Goal: Information Seeking & Learning: Learn about a topic

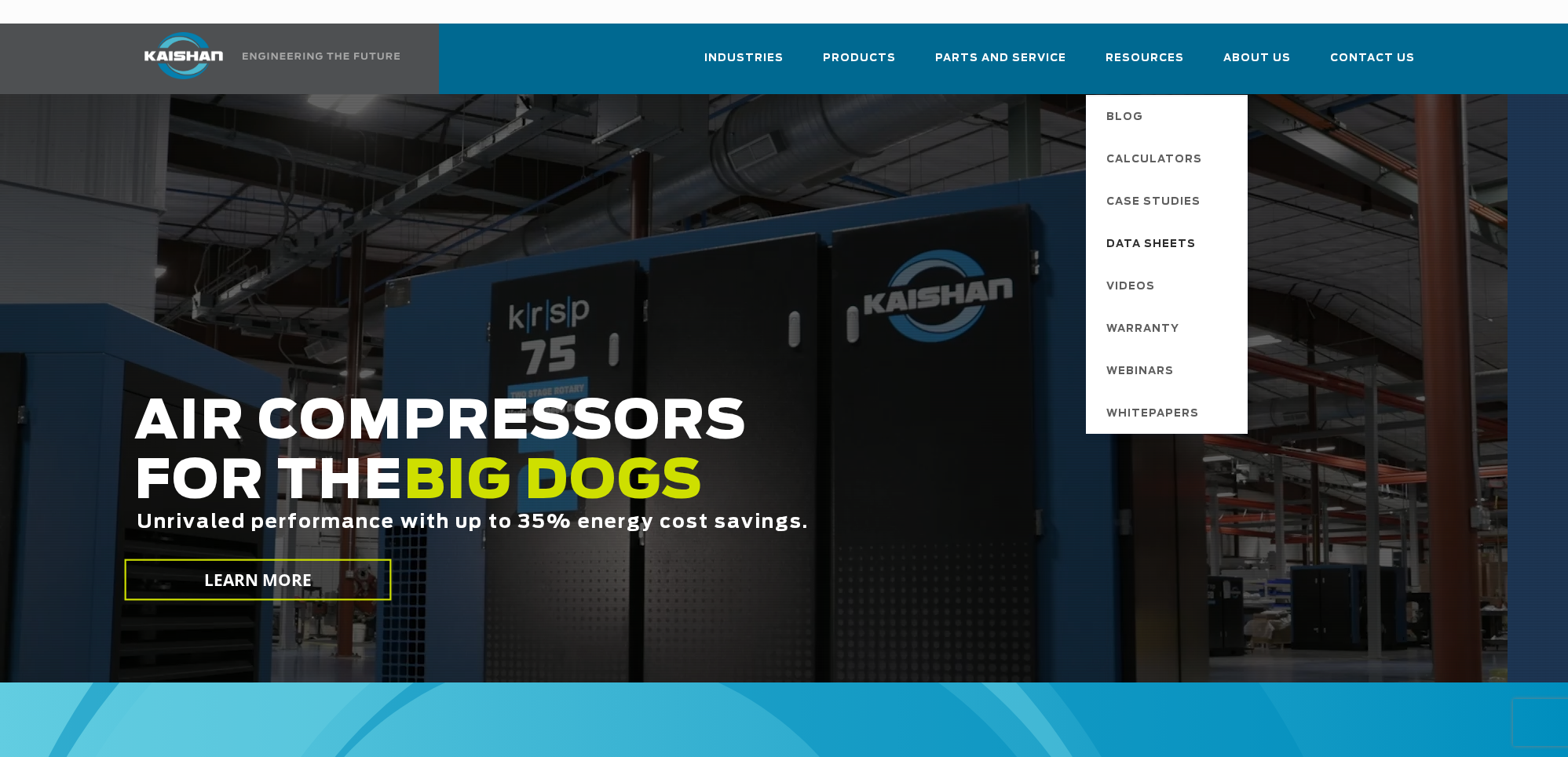
click at [1171, 231] on span "Data Sheets" at bounding box center [1150, 244] width 90 height 26
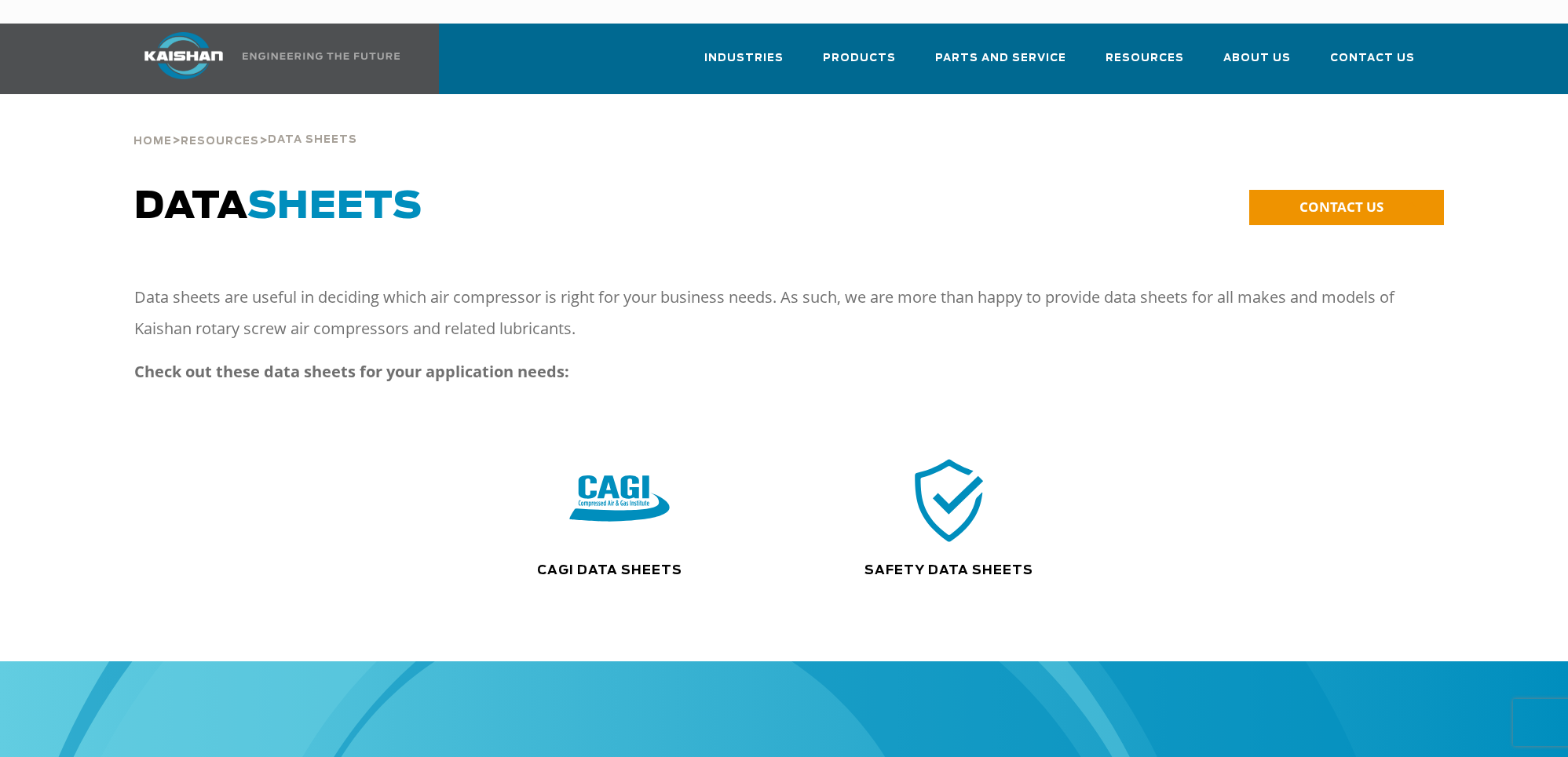
click at [593, 484] on img at bounding box center [619, 500] width 101 height 102
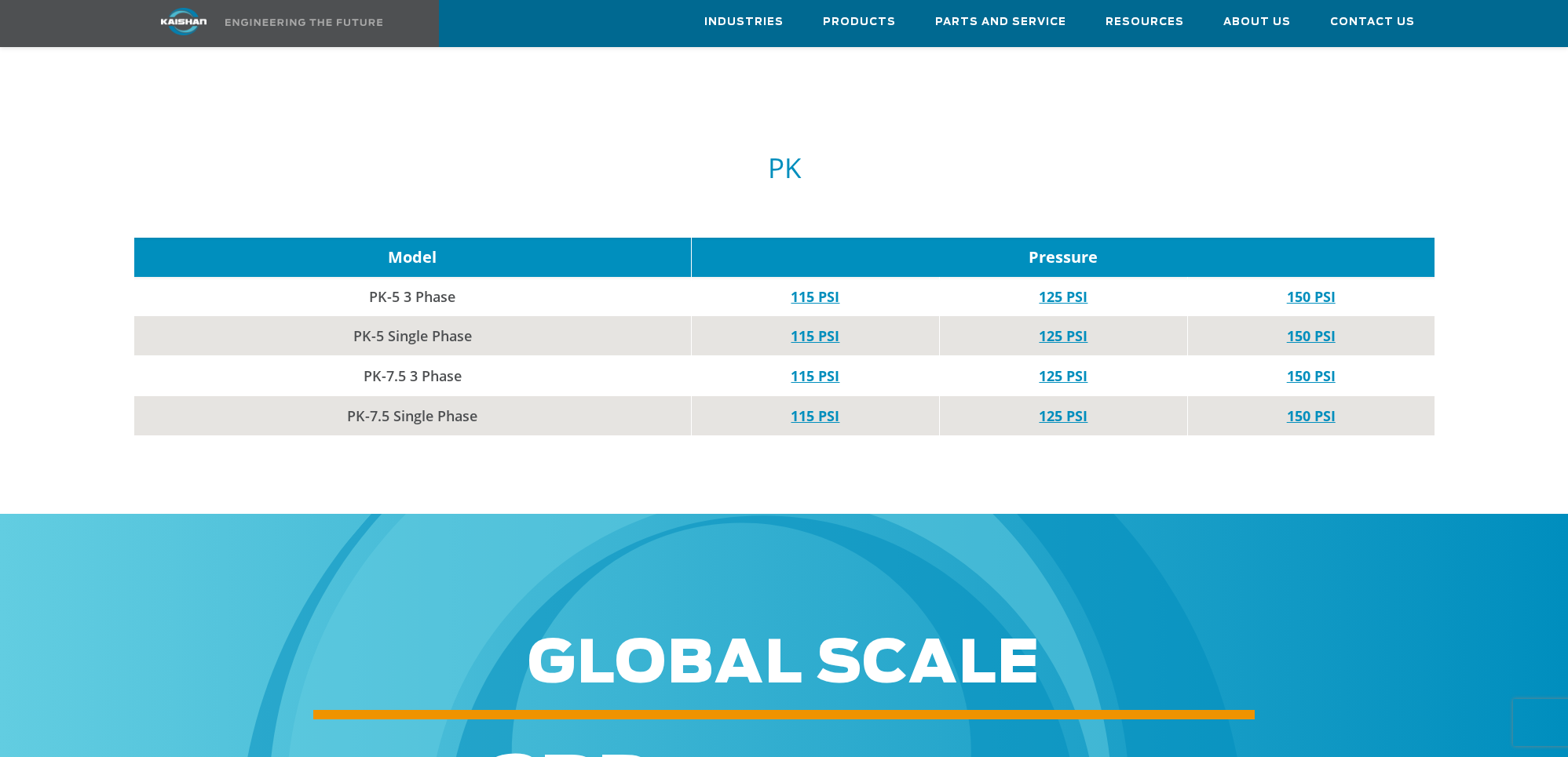
scroll to position [5844, 0]
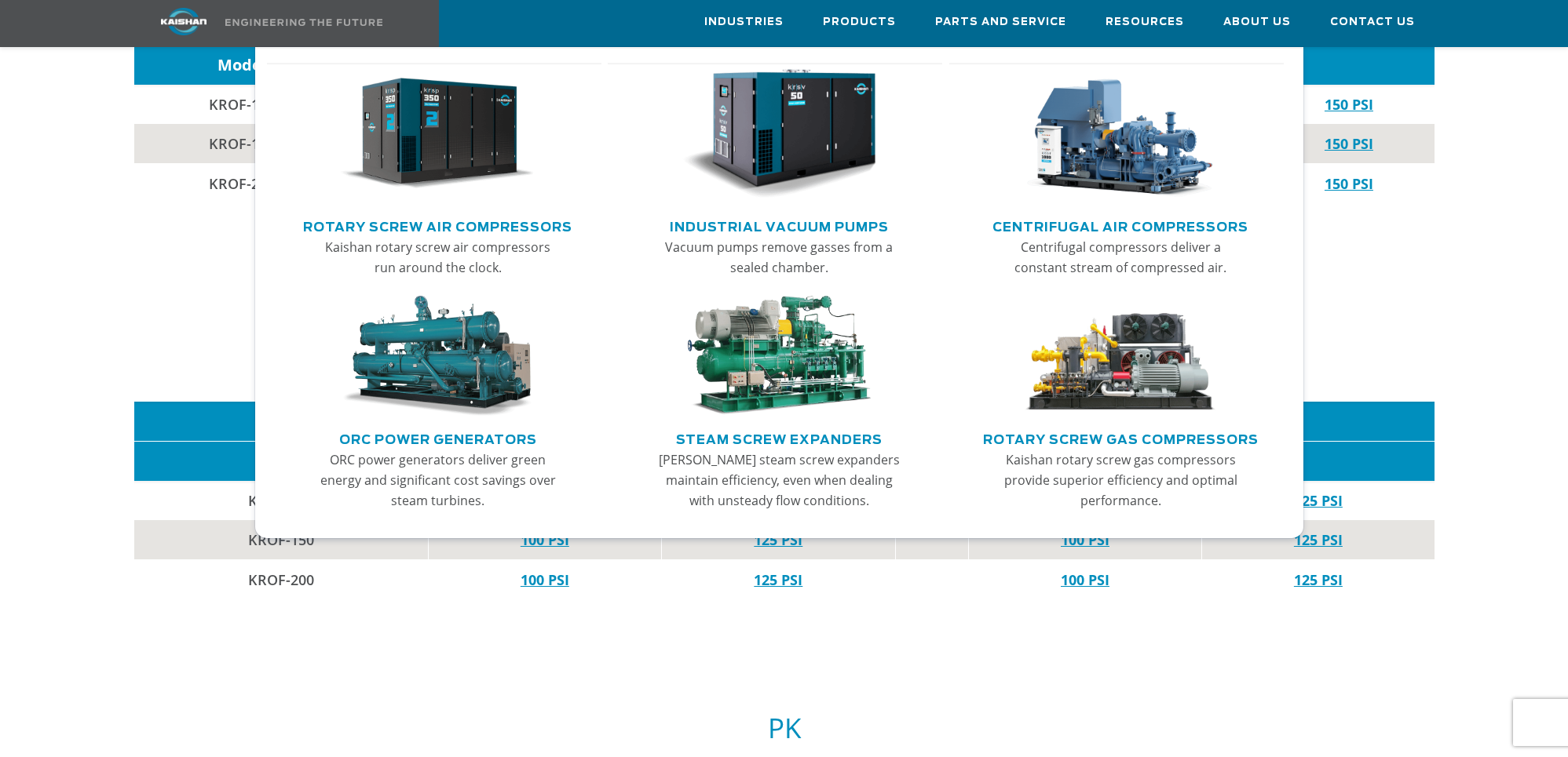
click at [449, 95] on img "Main menu" at bounding box center [437, 134] width 193 height 131
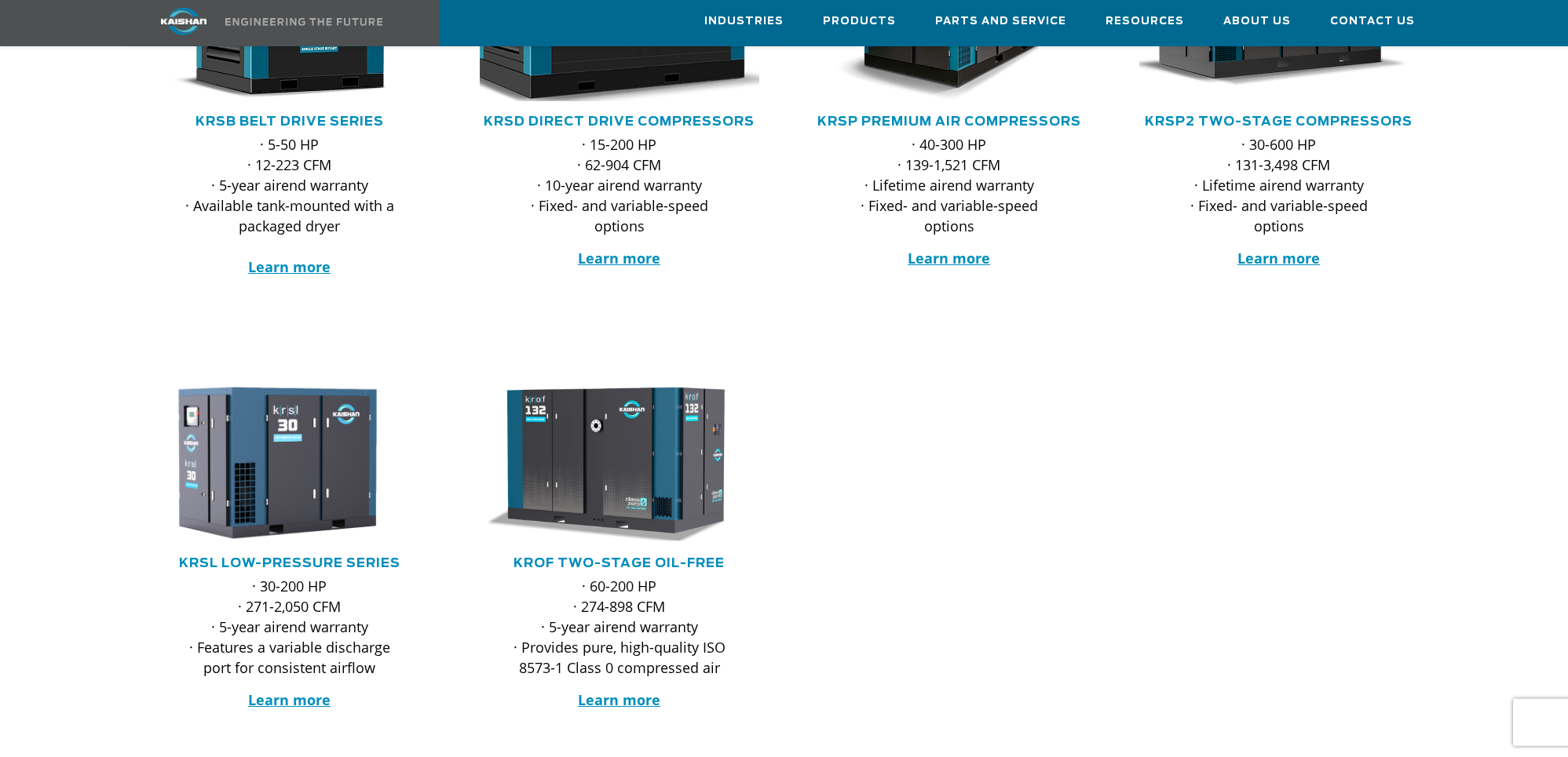
scroll to position [560, 0]
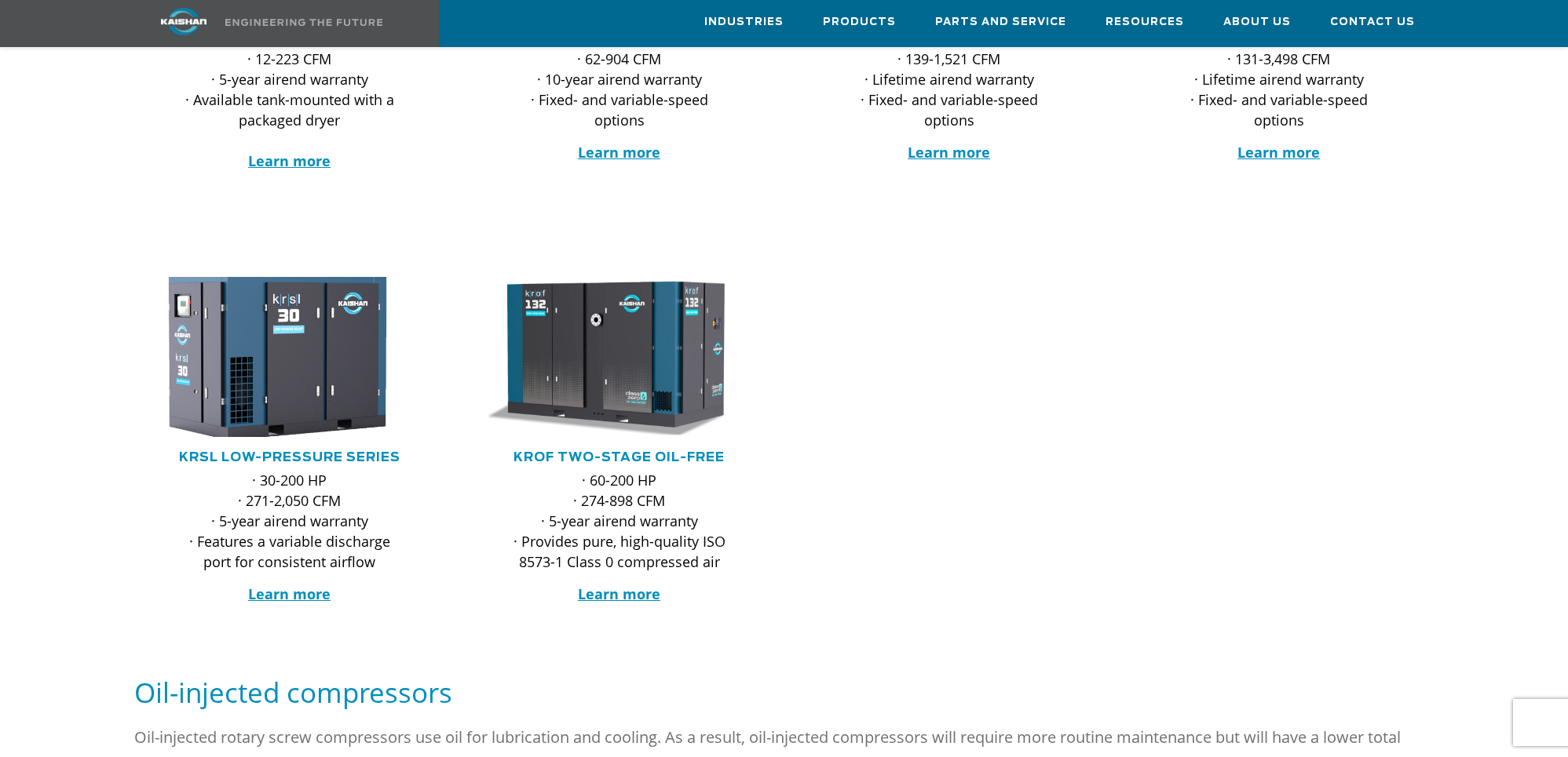
click at [306, 377] on img at bounding box center [278, 358] width 308 height 176
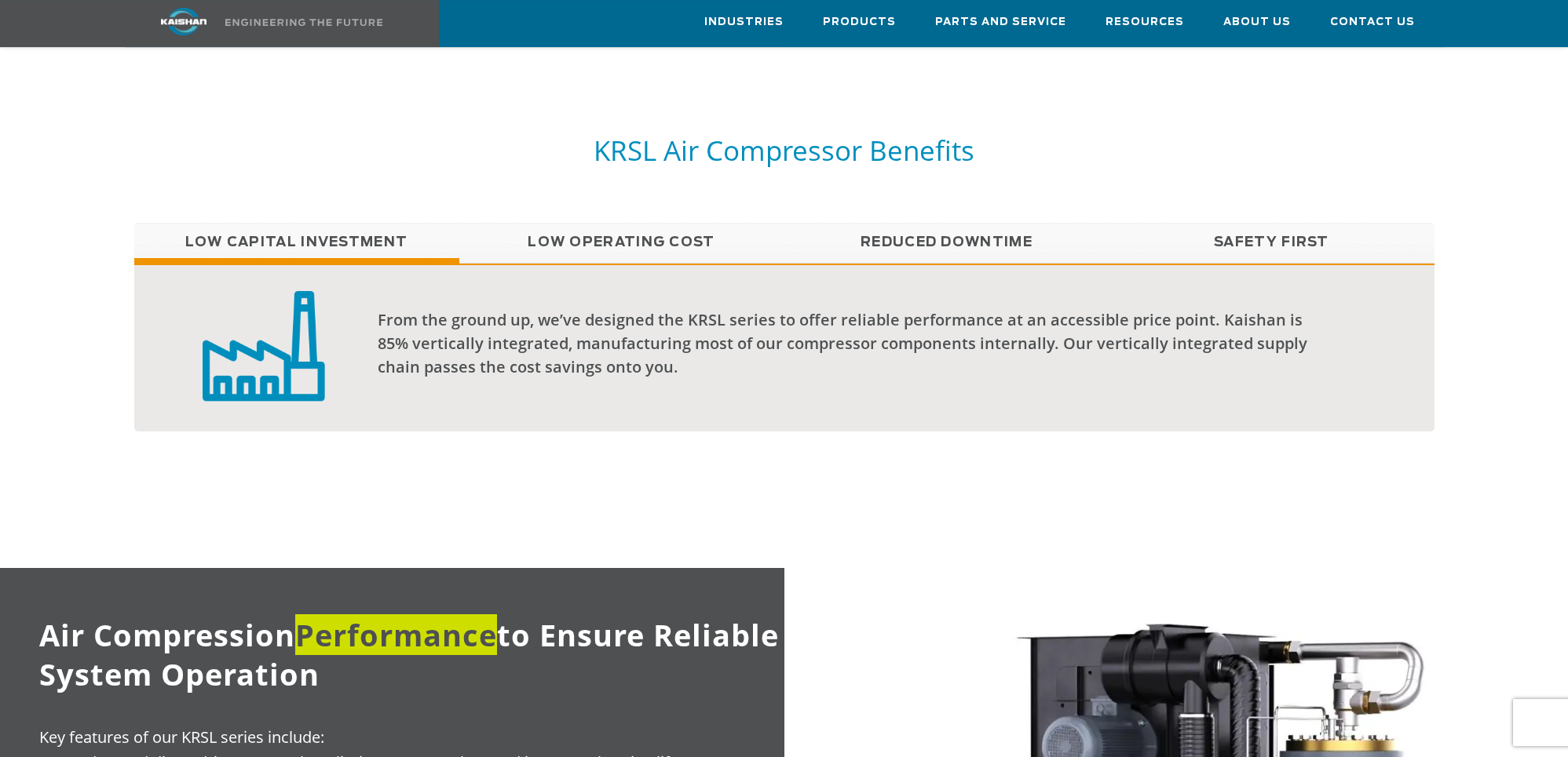
scroll to position [1201, 0]
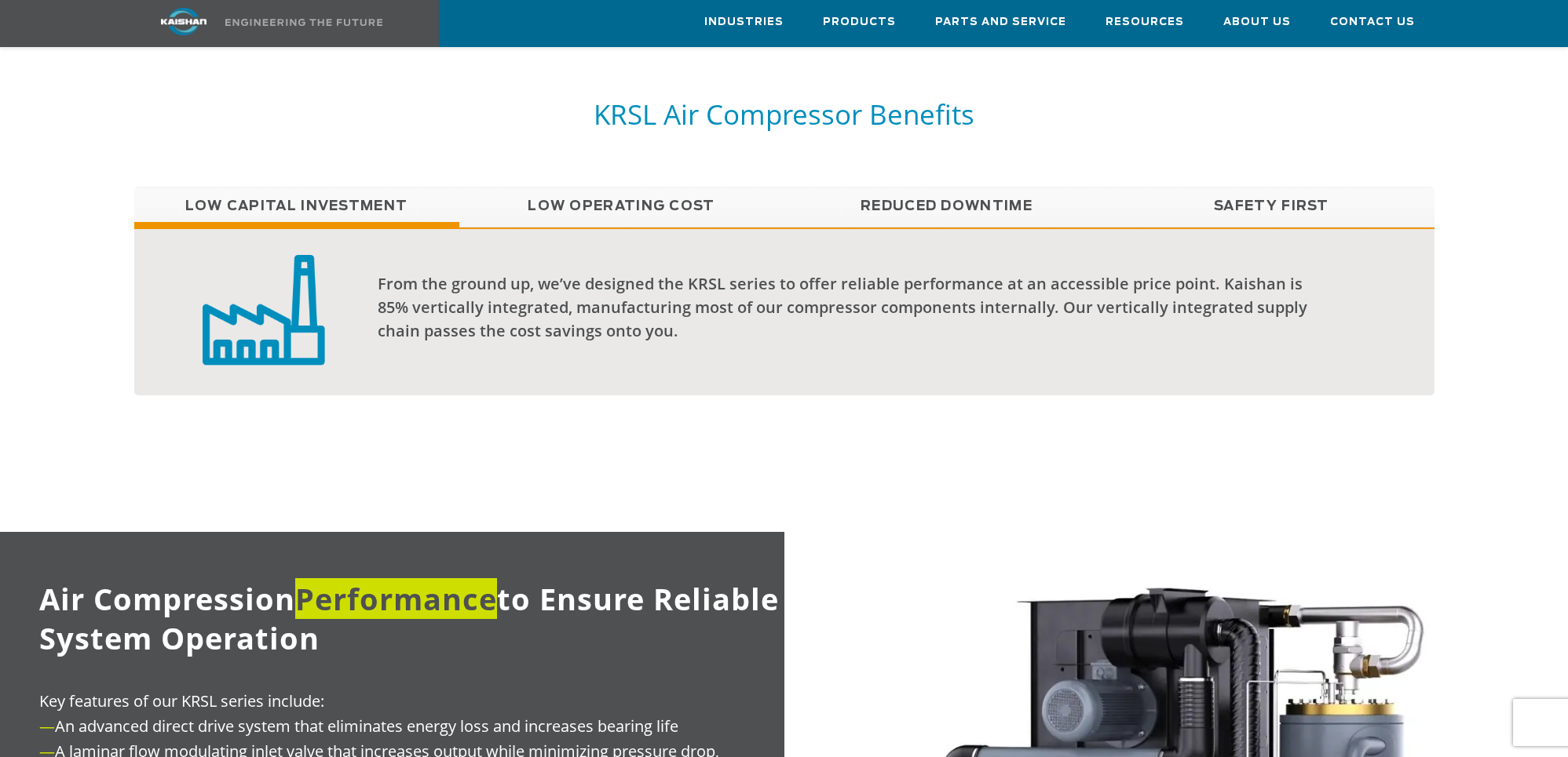
click at [587, 187] on link "Low Operating Cost" at bounding box center [622, 206] width 325 height 39
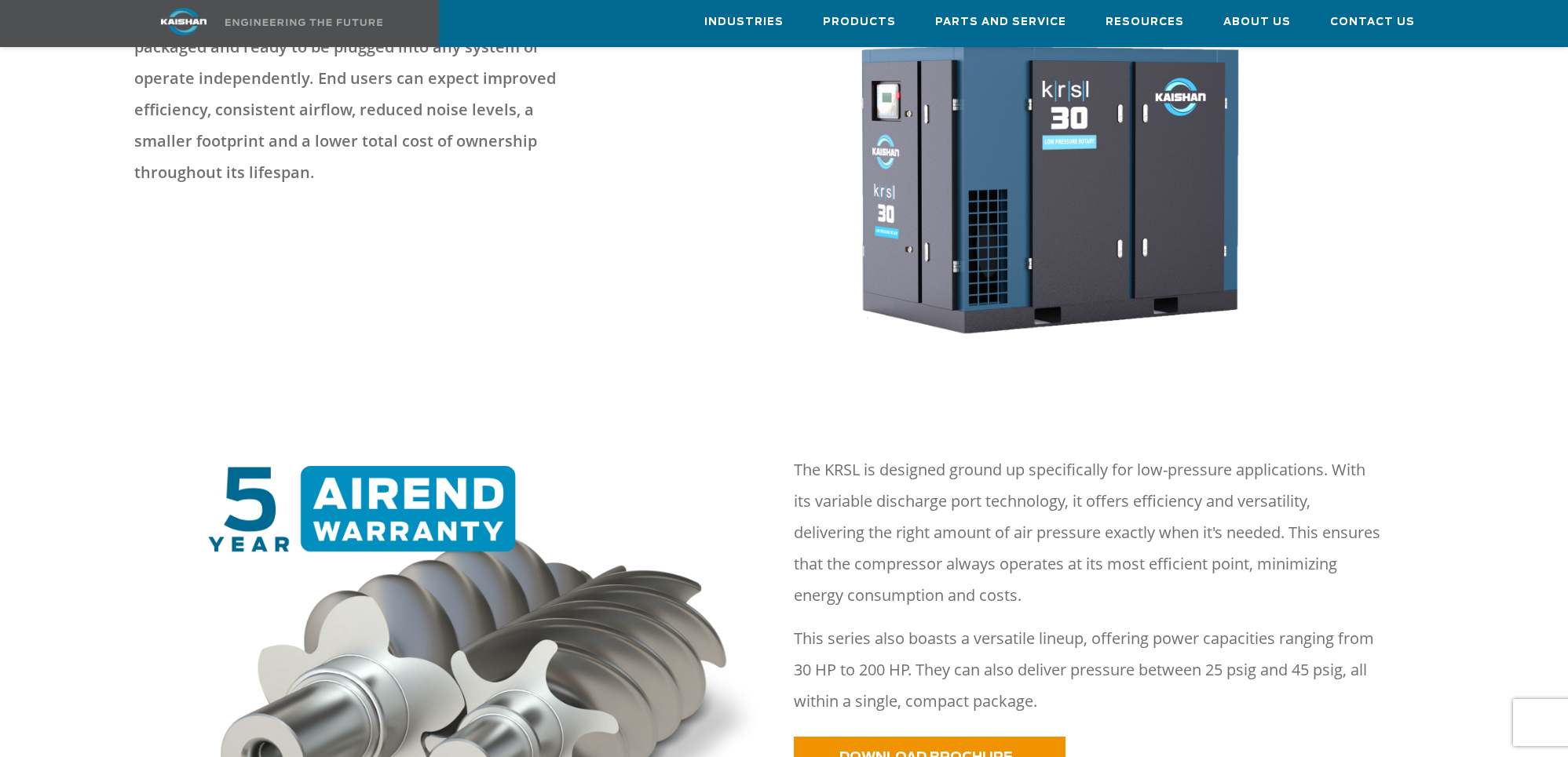
scroll to position [0, 0]
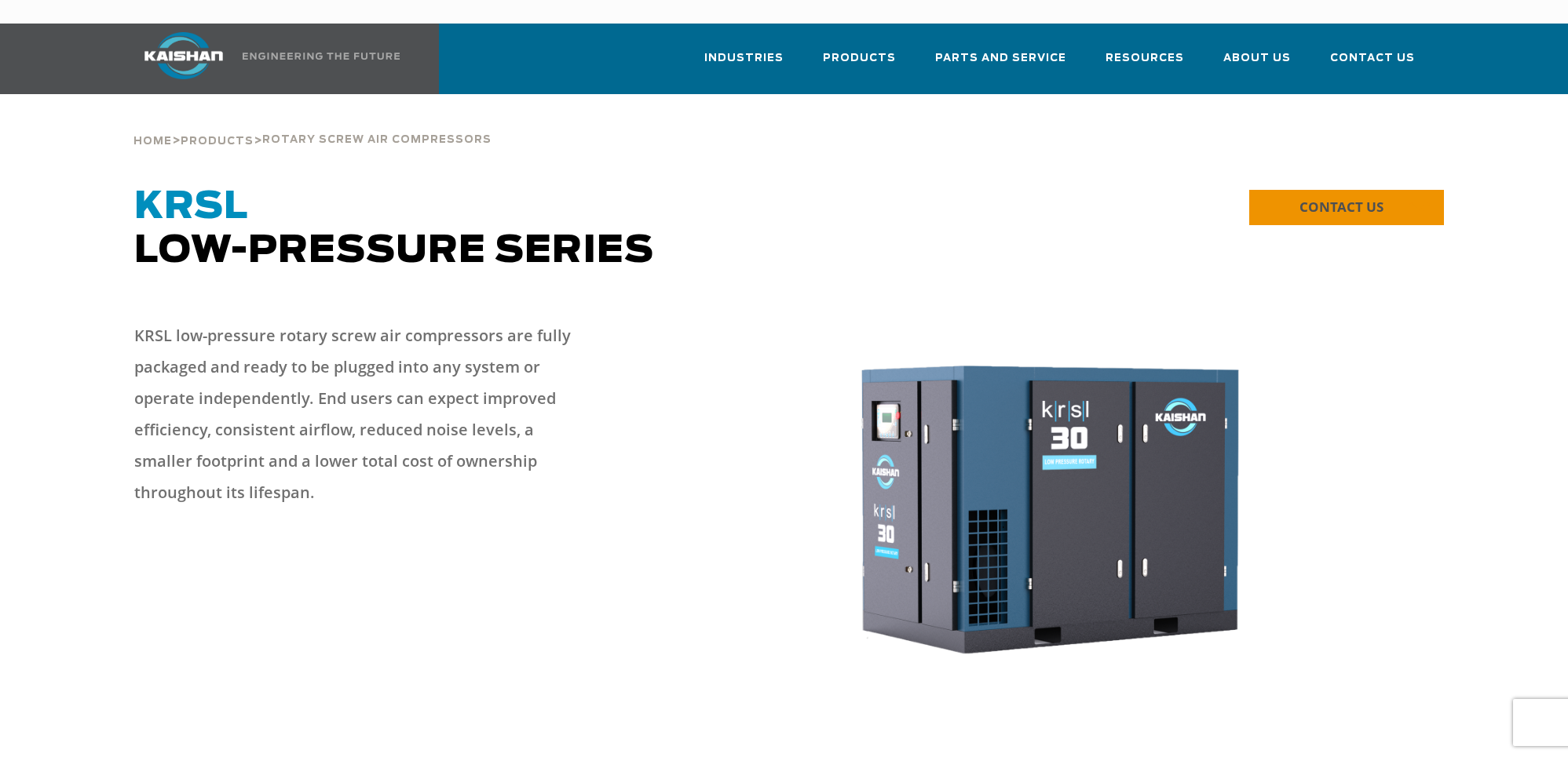
click at [1367, 198] on span "CONTACT US" at bounding box center [1341, 207] width 84 height 18
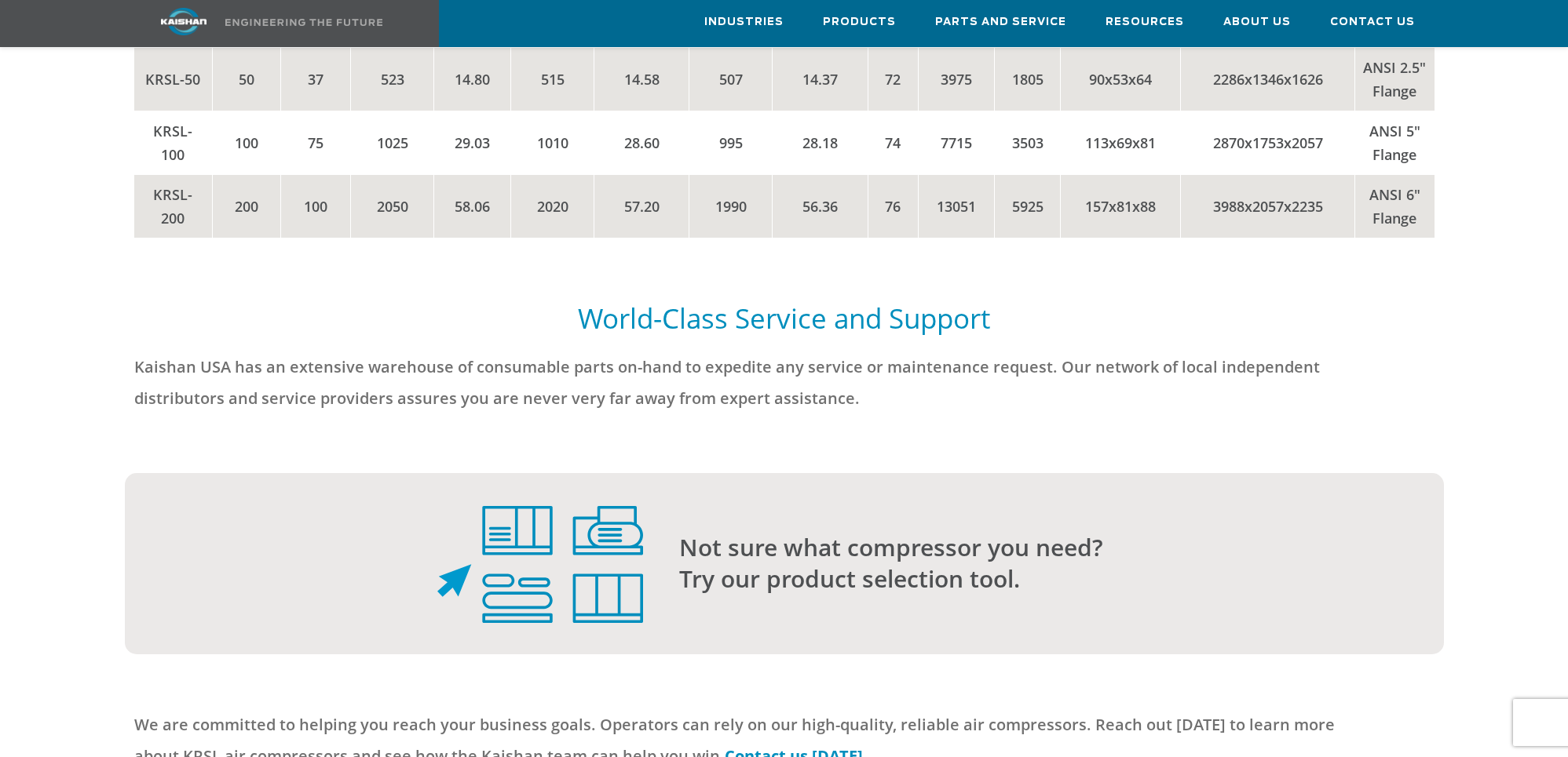
scroll to position [2321, 0]
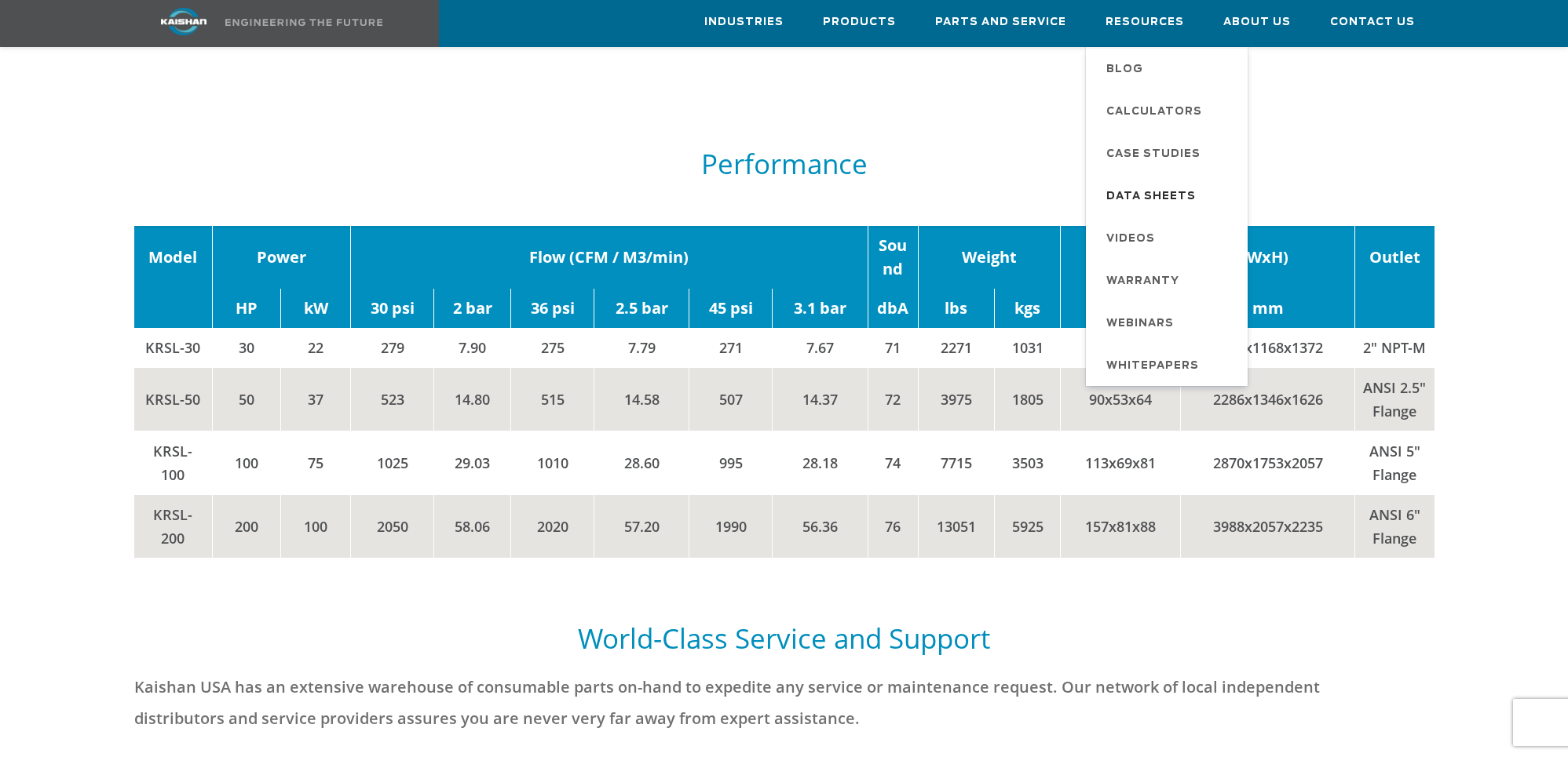
click at [1154, 189] on span "Data Sheets" at bounding box center [1150, 196] width 90 height 26
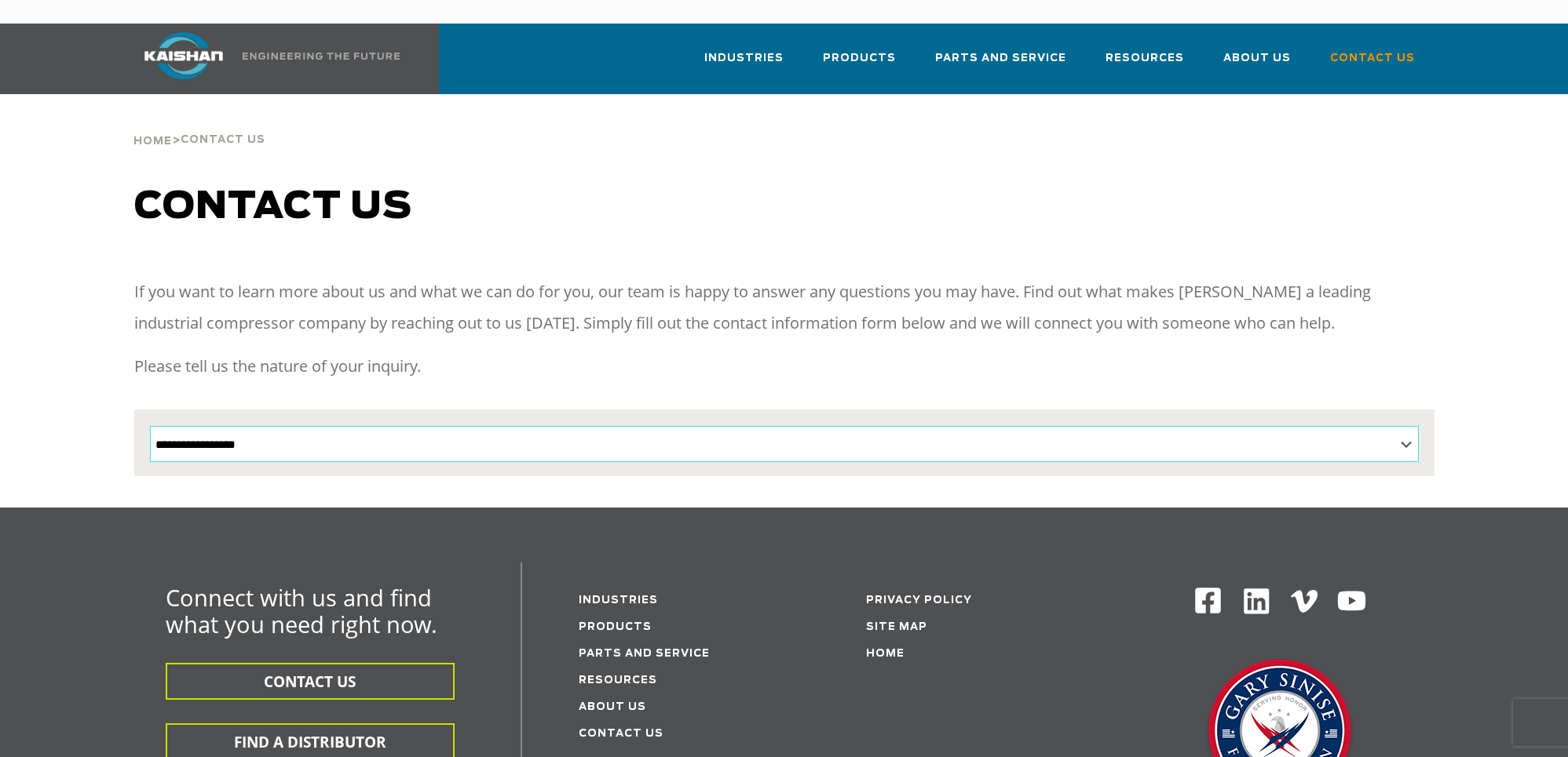
click at [150, 426] on select "**********" at bounding box center [784, 444] width 1268 height 36
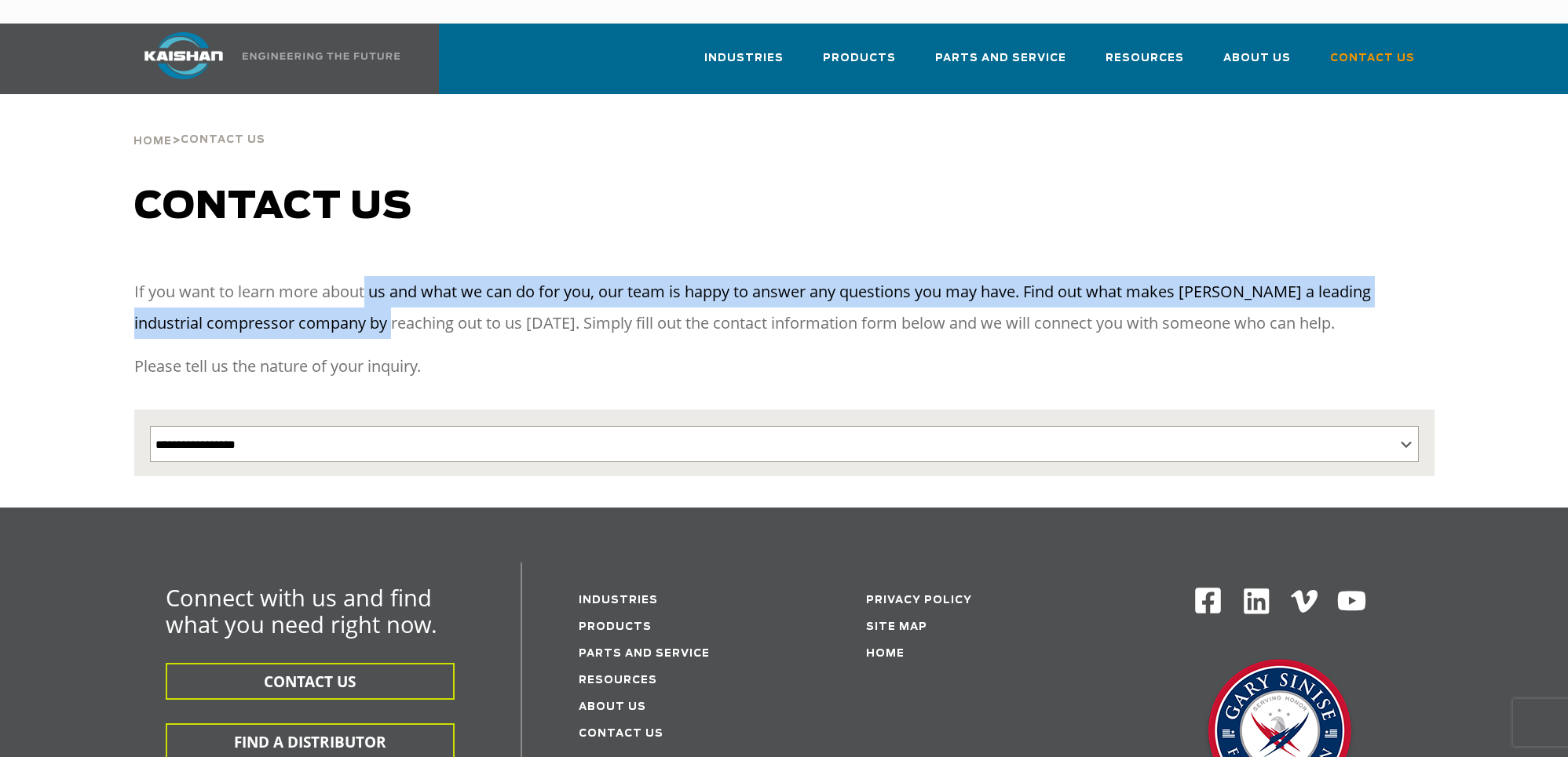
drag, startPoint x: 594, startPoint y: 419, endPoint x: 360, endPoint y: 285, distance: 269.7
click at [360, 285] on p "If you want to learn more about us and what we can do for you, our team is happ…" at bounding box center [784, 307] width 1300 height 63
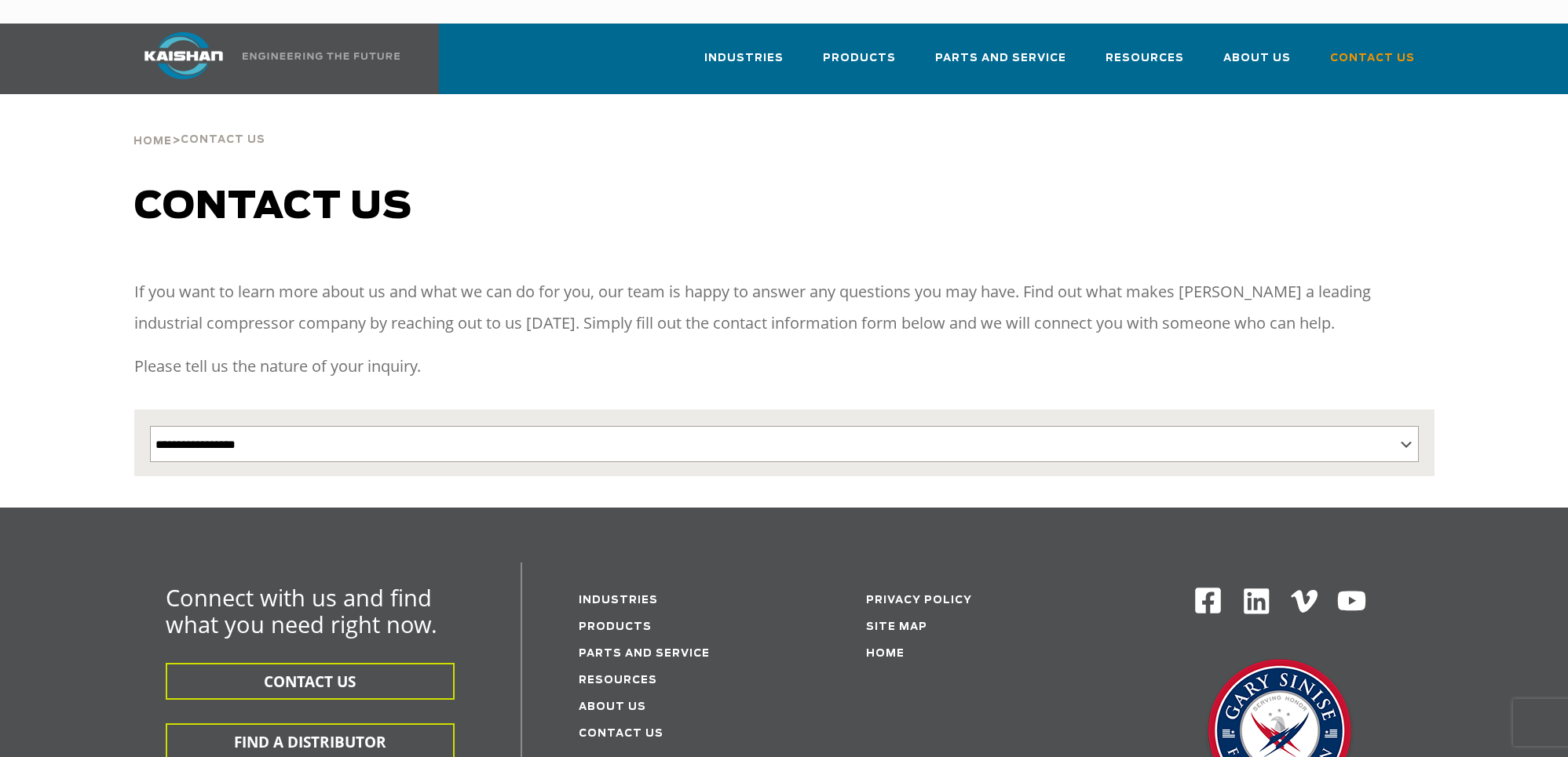
click at [784, 210] on div "Contact us" at bounding box center [784, 222] width 1319 height 75
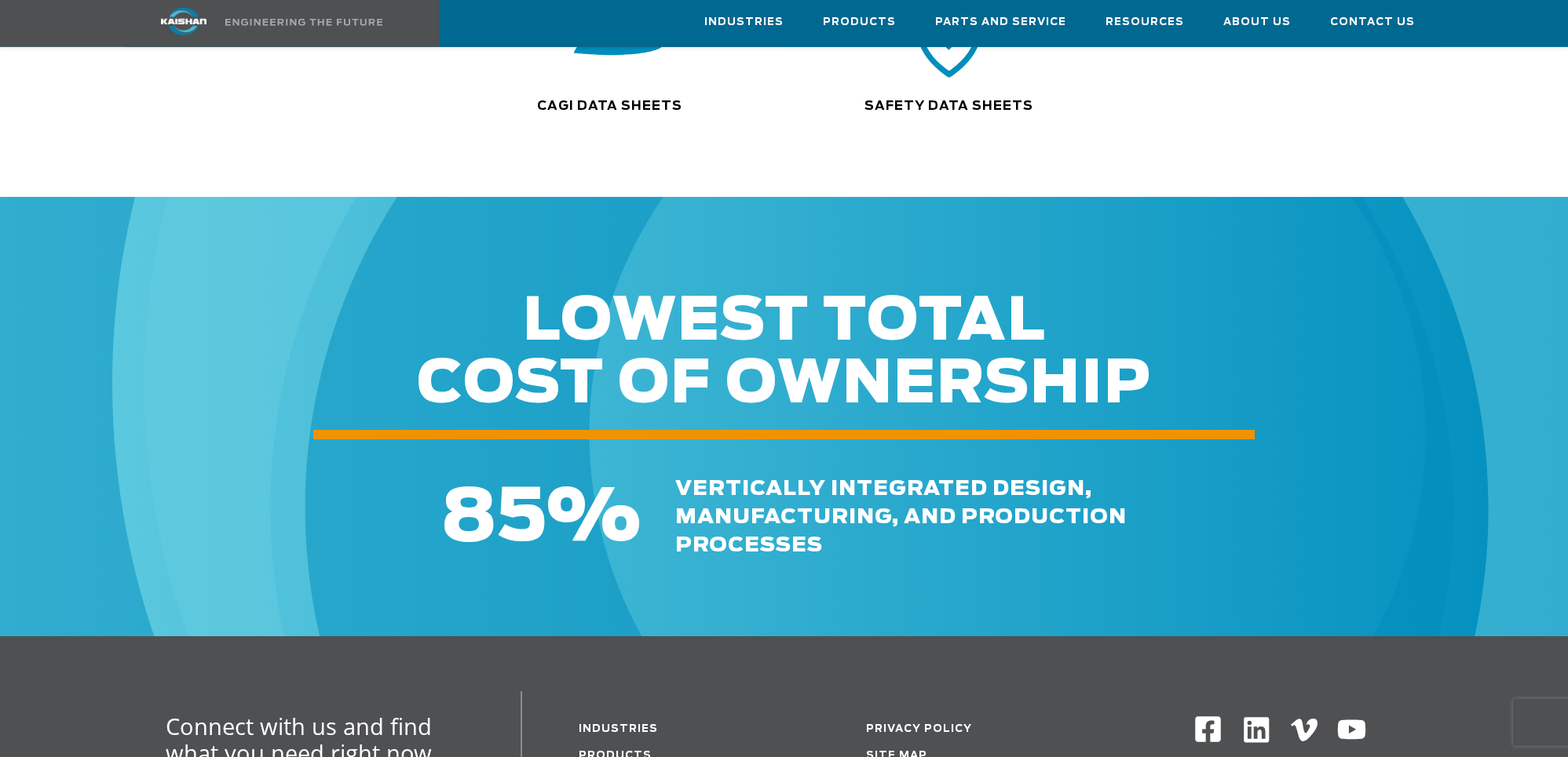
scroll to position [241, 0]
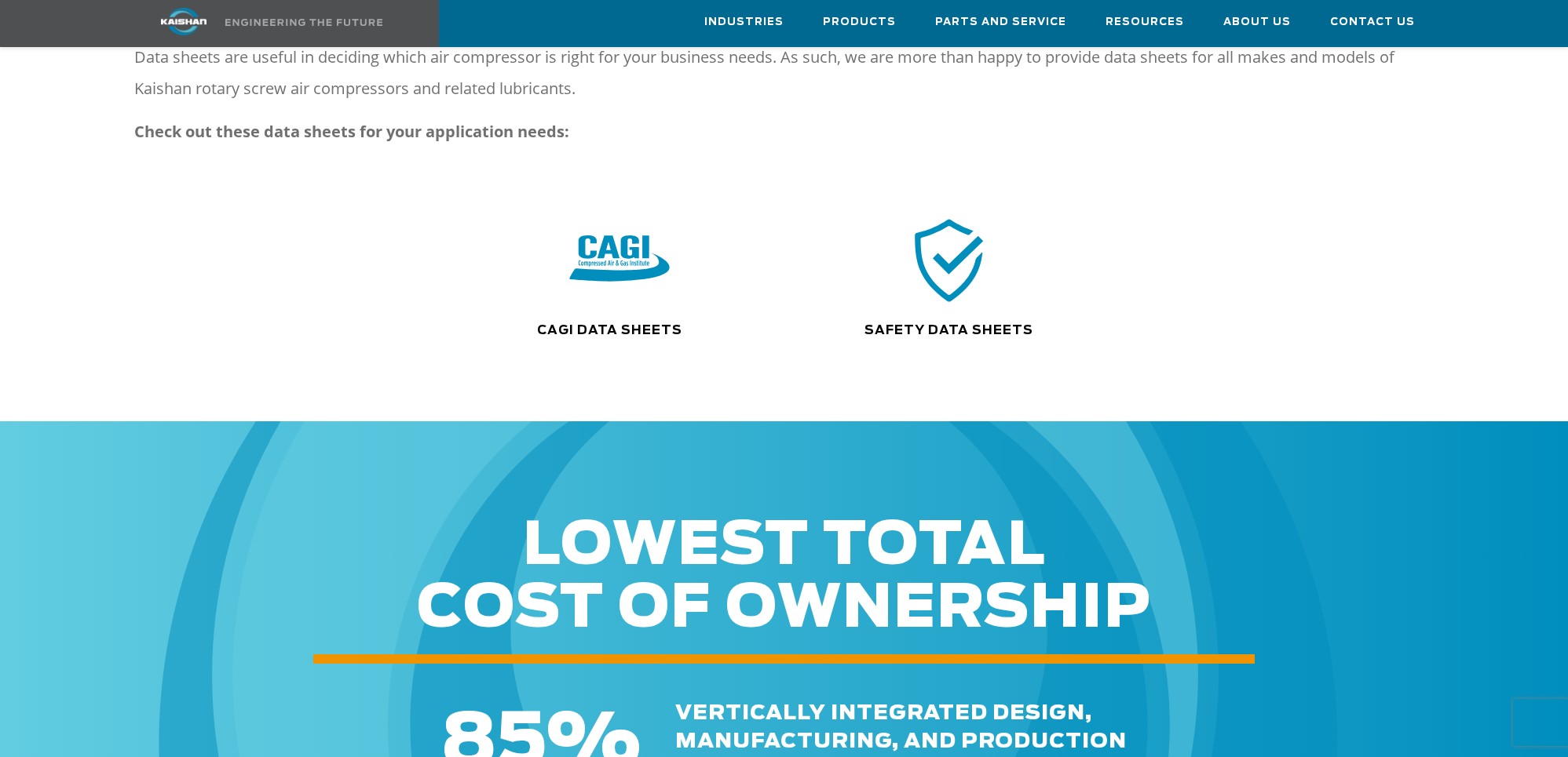
click at [637, 241] on img at bounding box center [619, 261] width 101 height 102
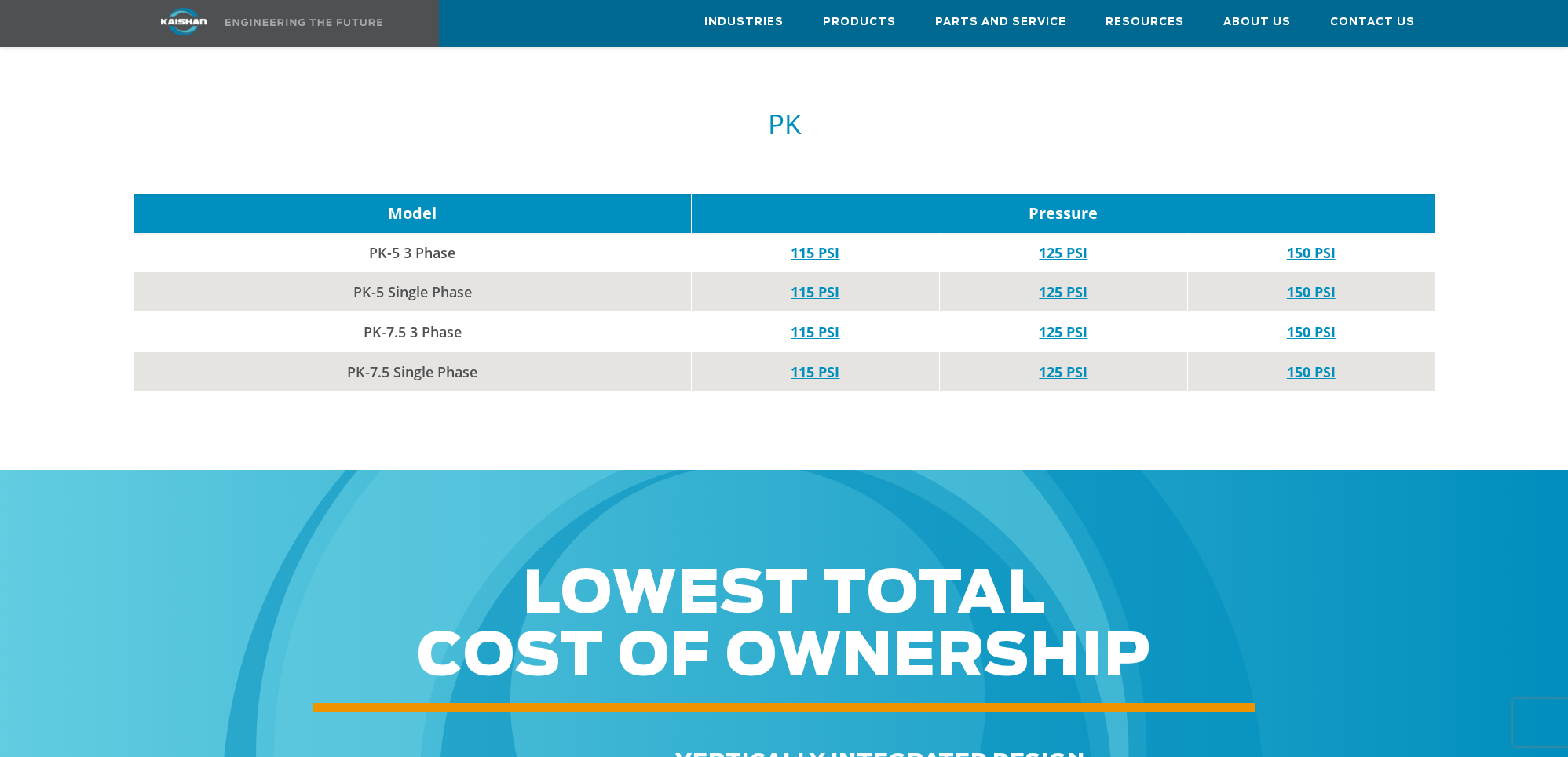
scroll to position [5807, 0]
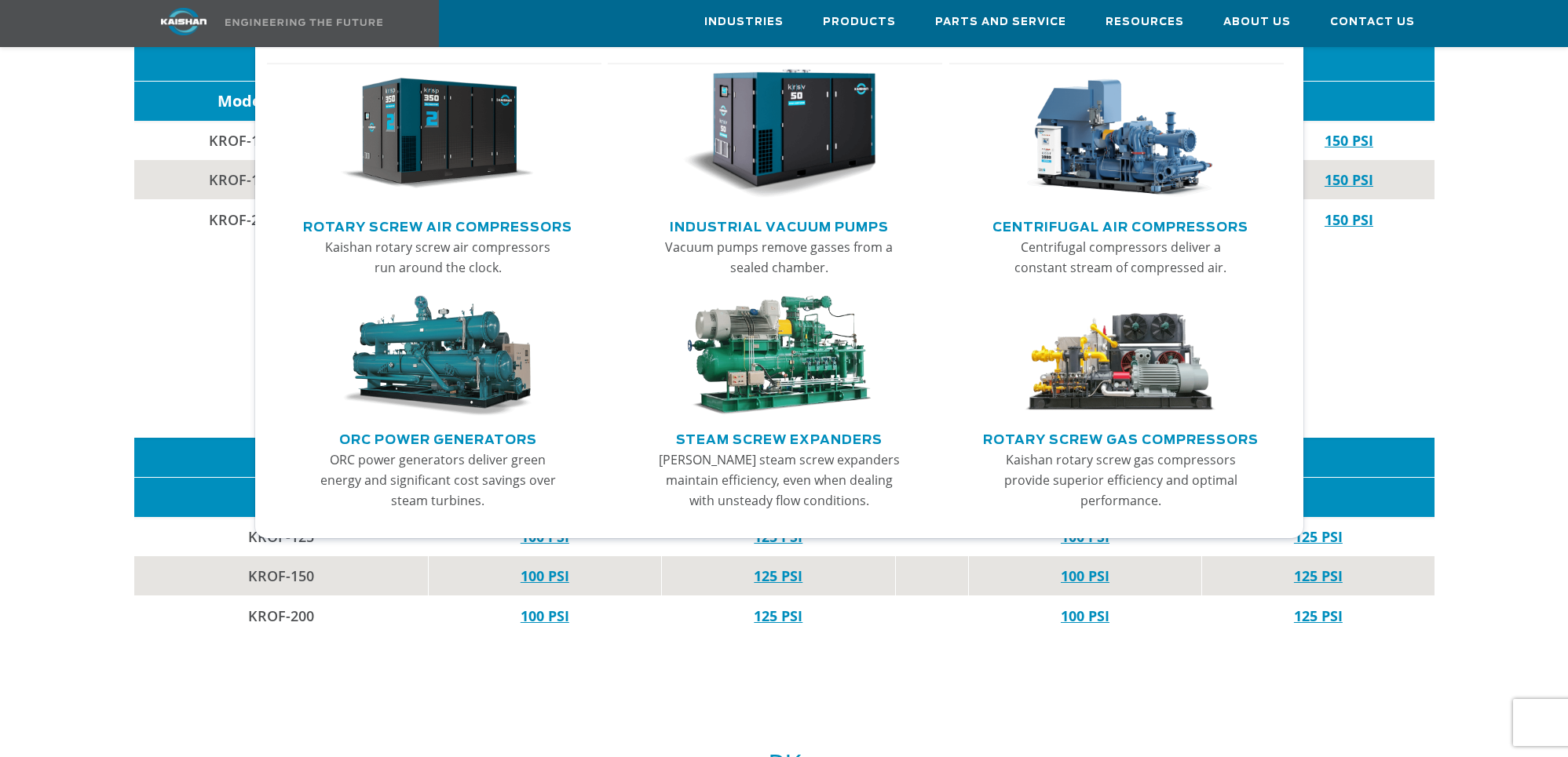
click at [478, 212] on link "Main menu" at bounding box center [438, 138] width 308 height 151
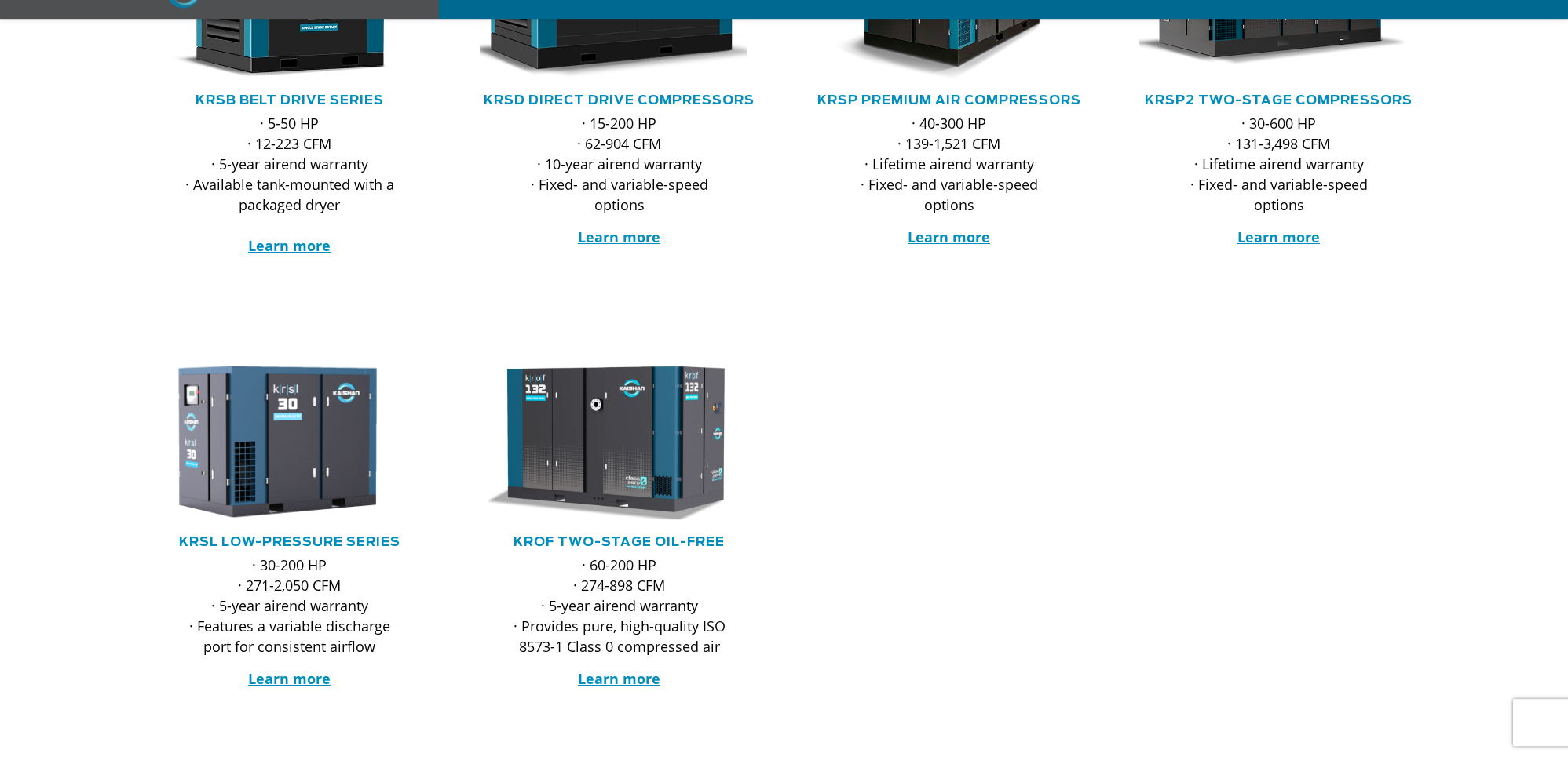
scroll to position [560, 0]
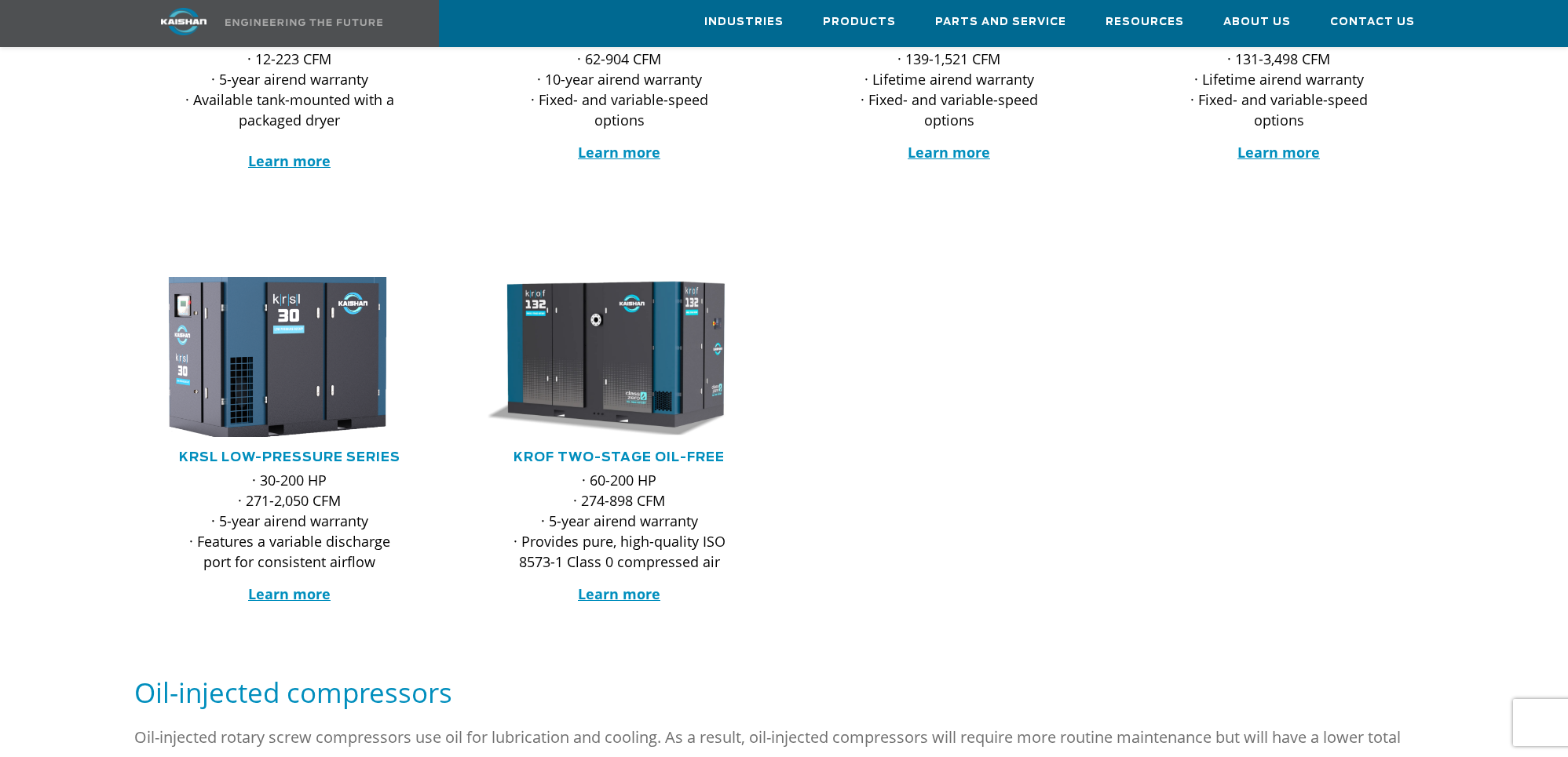
click at [229, 347] on img at bounding box center [278, 358] width 308 height 176
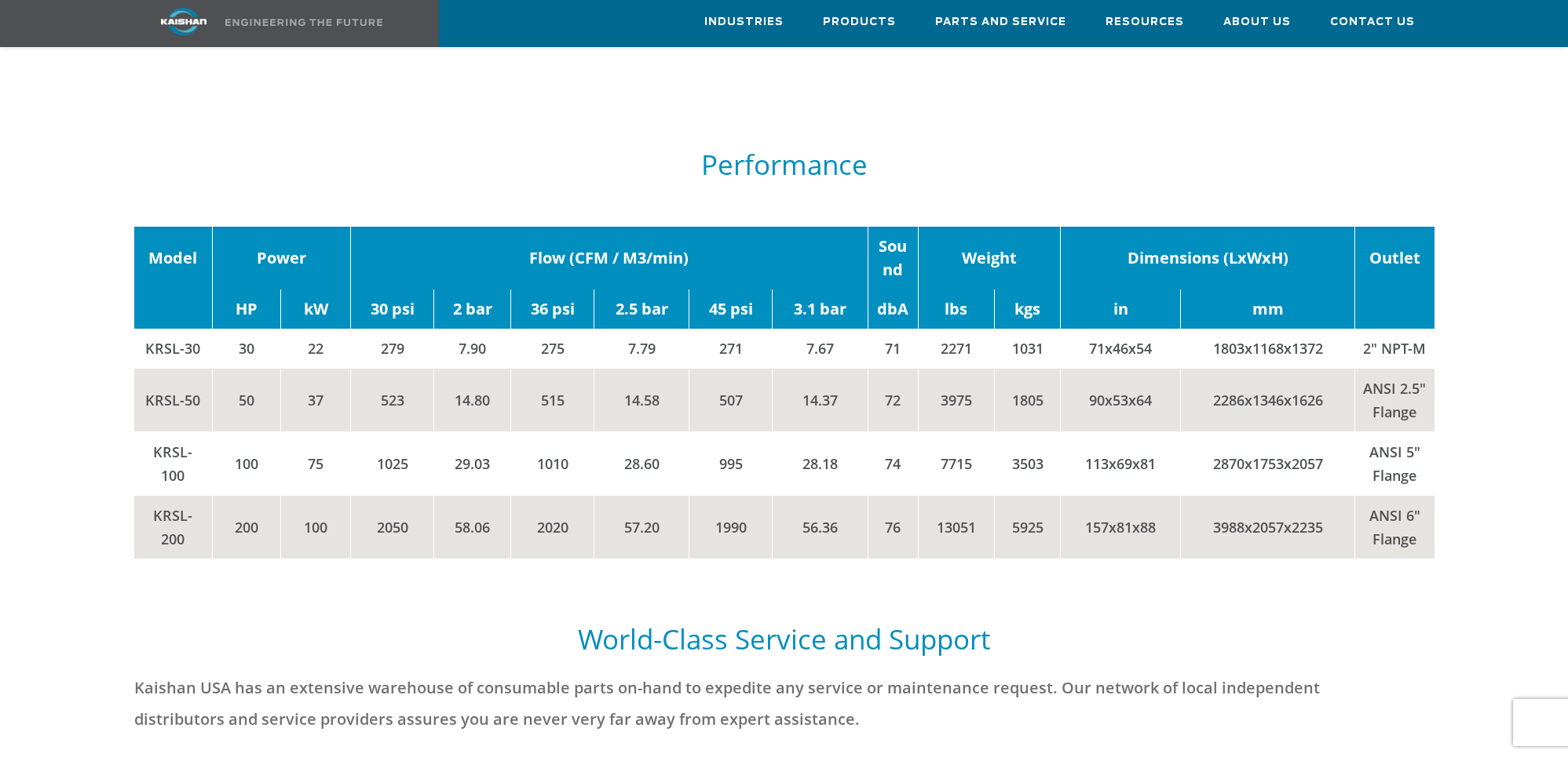
scroll to position [2321, 0]
